Goal: Information Seeking & Learning: Learn about a topic

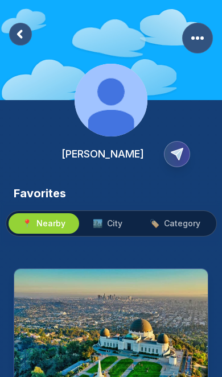
click at [113, 223] on span "City" at bounding box center [114, 223] width 15 height 11
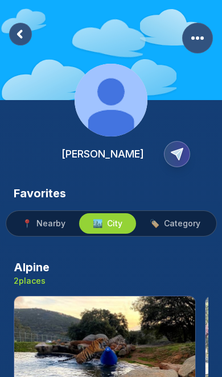
click at [180, 227] on span "Category" at bounding box center [182, 223] width 36 height 11
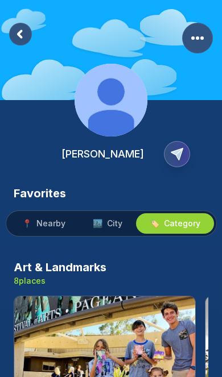
click at [26, 26] on rect at bounding box center [20, 34] width 23 height 23
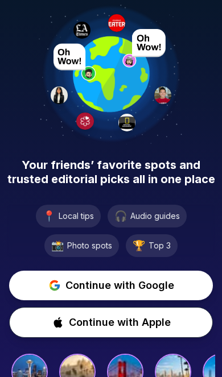
click at [122, 288] on span "Continue with Google" at bounding box center [119, 286] width 109 height 16
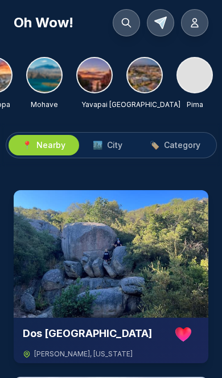
scroll to position [0, 1185]
click at [147, 77] on img at bounding box center [145, 75] width 34 height 34
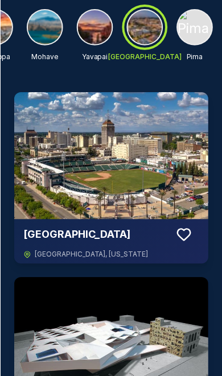
scroll to position [0, 0]
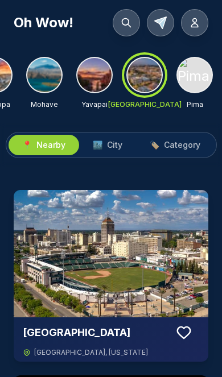
click at [198, 22] on icon at bounding box center [194, 22] width 11 height 11
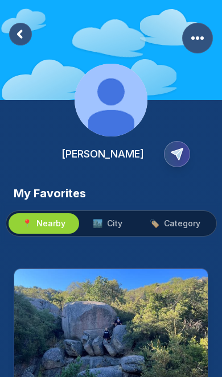
click at [199, 32] on rect "More Options" at bounding box center [197, 38] width 31 height 31
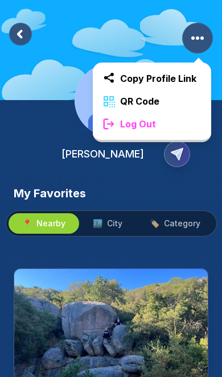
click at [165, 124] on div "Log Out" at bounding box center [152, 124] width 118 height 23
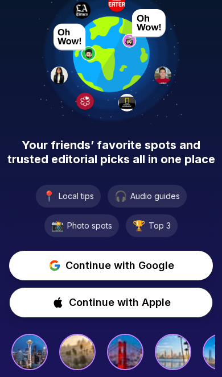
scroll to position [20, 0]
click at [112, 350] on img at bounding box center [125, 352] width 34 height 34
click at [124, 352] on img at bounding box center [125, 352] width 34 height 34
click at [171, 350] on img at bounding box center [173, 352] width 32 height 32
click at [79, 350] on img at bounding box center [77, 351] width 33 height 33
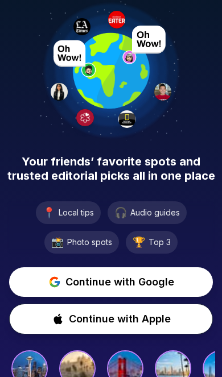
scroll to position [0, 0]
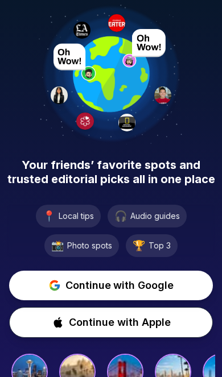
click at [131, 285] on span "Continue with Google" at bounding box center [119, 286] width 109 height 16
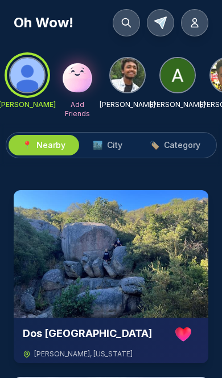
click at [130, 254] on img at bounding box center [111, 254] width 195 height 128
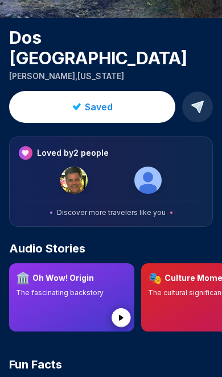
scroll to position [189, 0]
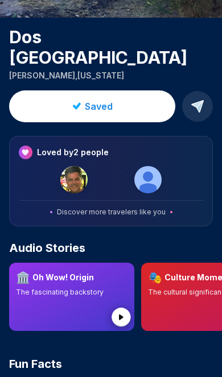
click at [71, 166] on img at bounding box center [73, 179] width 27 height 27
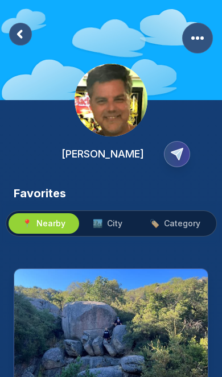
click at [110, 229] on span "City" at bounding box center [114, 223] width 15 height 11
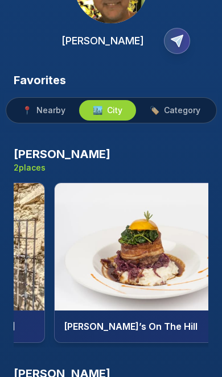
scroll to position [0, 150]
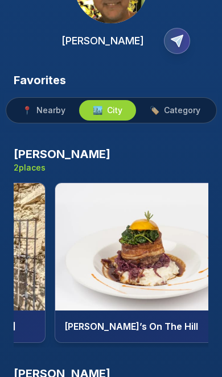
click at [161, 231] on img at bounding box center [145, 247] width 181 height 128
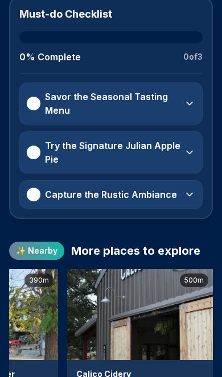
scroll to position [0, 716]
click at [146, 296] on img at bounding box center [140, 314] width 146 height 91
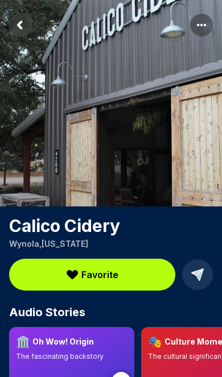
click at [23, 237] on div "Calico Cidery Wynola , California" at bounding box center [111, 233] width 222 height 34
click at [25, 243] on p "Wynola , California" at bounding box center [111, 244] width 204 height 11
click at [28, 32] on rect "Return to previous page" at bounding box center [21, 25] width 22 height 22
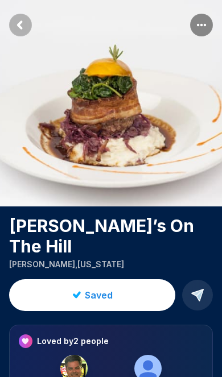
click at [20, 24] on icon "Return to previous page" at bounding box center [19, 25] width 3 height 6
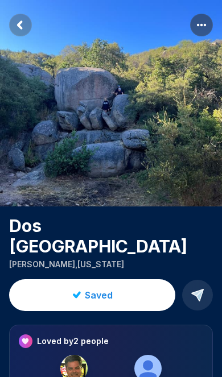
click at [28, 259] on p "Ramona , California" at bounding box center [111, 264] width 204 height 11
click at [30, 30] on rect "Return to previous page" at bounding box center [20, 25] width 23 height 23
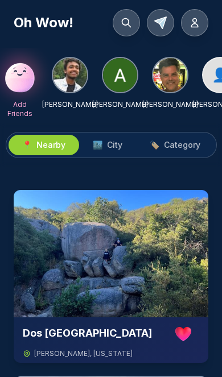
scroll to position [0, 59]
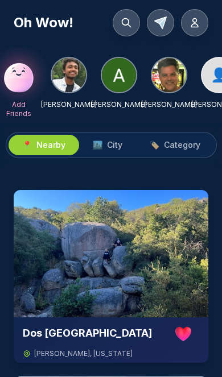
click at [118, 79] on img at bounding box center [119, 75] width 34 height 34
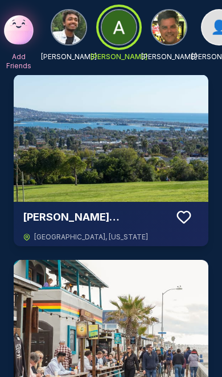
scroll to position [0, 0]
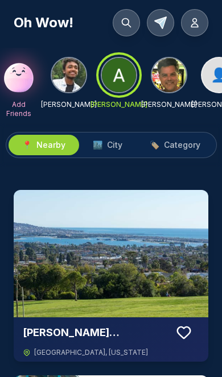
click at [109, 147] on span "City" at bounding box center [114, 144] width 15 height 11
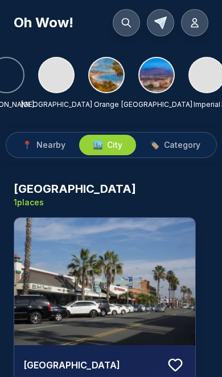
scroll to position [0, 377]
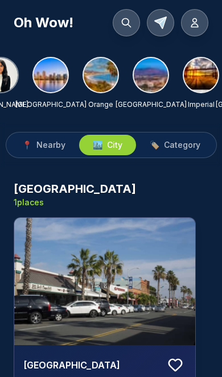
click at [56, 83] on img at bounding box center [51, 75] width 34 height 34
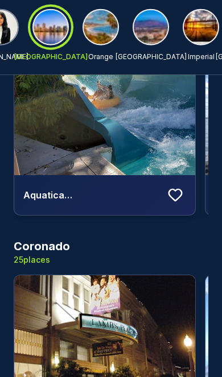
scroll to position [1767, 0]
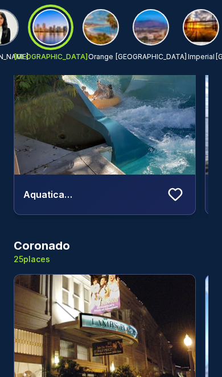
click at [55, 238] on h3 "Coronado" at bounding box center [42, 246] width 56 height 16
click at [56, 238] on h3 "Coronado" at bounding box center [42, 246] width 56 height 16
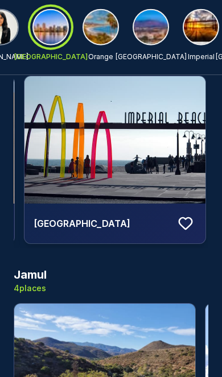
scroll to position [4240, 0]
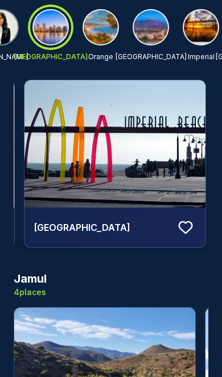
click at [37, 271] on h3 "Jamul" at bounding box center [30, 279] width 33 height 16
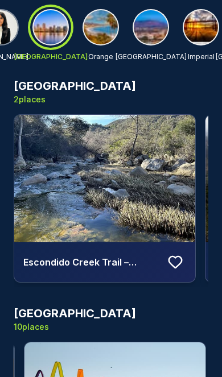
scroll to position [3979, 0]
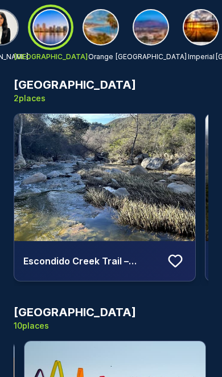
click at [76, 305] on h3 "Imperial Beach" at bounding box center [75, 313] width 122 height 16
click at [85, 305] on h3 "Imperial Beach" at bounding box center [75, 313] width 122 height 16
click at [72, 305] on h3 "Imperial Beach" at bounding box center [75, 313] width 122 height 16
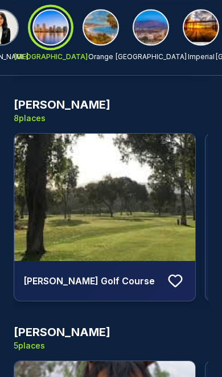
scroll to position [0, 0]
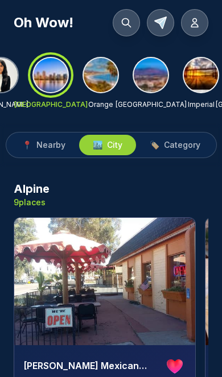
click at [180, 143] on span "Category" at bounding box center [182, 144] width 36 height 11
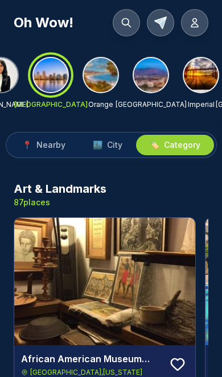
click at [109, 146] on span "City" at bounding box center [114, 144] width 15 height 11
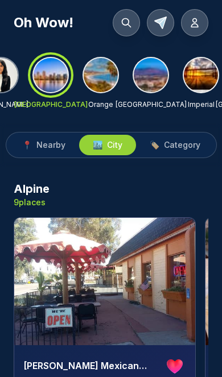
click at [39, 182] on h3 "Alpine" at bounding box center [32, 189] width 36 height 16
click at [38, 203] on p "9 places" at bounding box center [32, 202] width 36 height 11
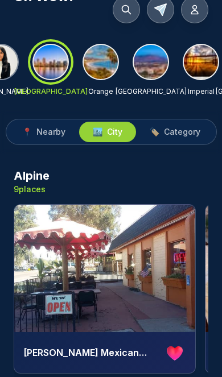
scroll to position [14, 0]
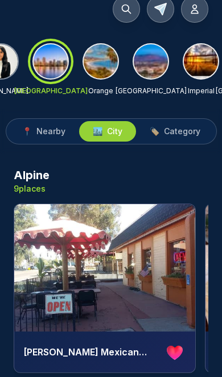
click at [173, 354] on icon at bounding box center [175, 353] width 16 height 14
click at [176, 345] on icon at bounding box center [175, 351] width 17 height 17
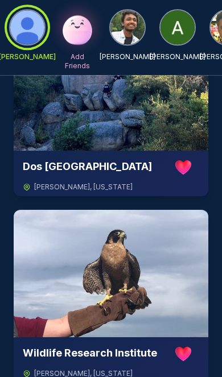
scroll to position [154, 0]
